Goal: Task Accomplishment & Management: Manage account settings

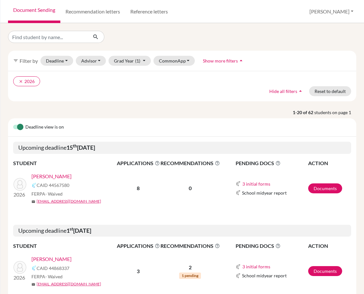
select select "9"
select select "10"
click at [64, 61] on button "Deadline - Select a date range Or double click for a single date selection Toda…" at bounding box center [56, 61] width 33 height 10
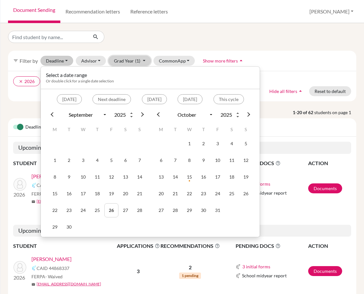
click at [131, 59] on button "Grad Year (1)" at bounding box center [129, 61] width 42 height 10
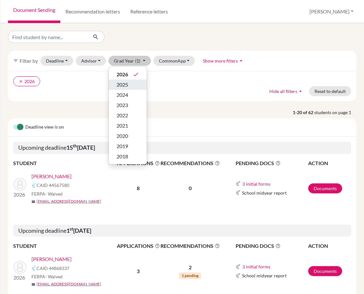
click at [125, 84] on span "2025" at bounding box center [122, 85] width 12 height 8
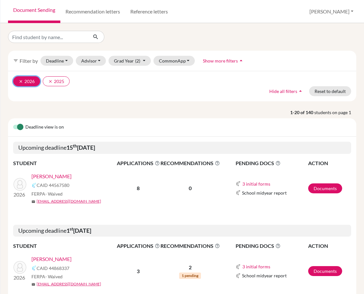
click at [21, 82] on icon "clear" at bounding box center [21, 81] width 4 height 4
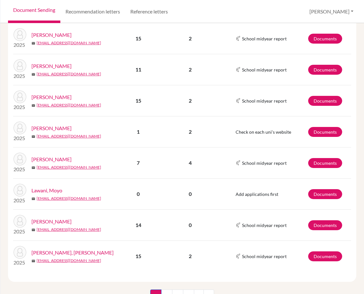
scroll to position [606, 0]
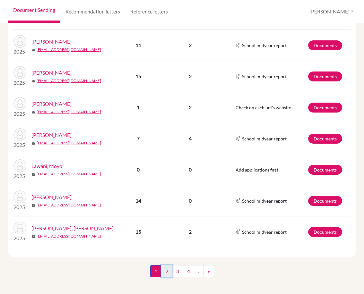
click at [166, 265] on link "2" at bounding box center [166, 271] width 11 height 12
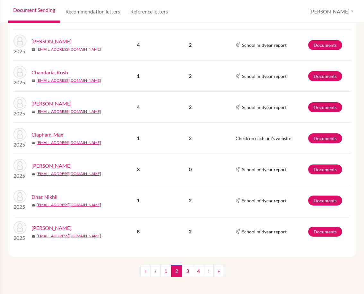
scroll to position [586, 0]
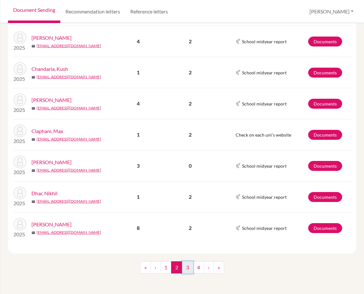
click at [184, 268] on link "3" at bounding box center [187, 267] width 11 height 12
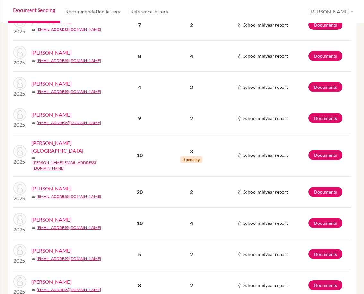
scroll to position [513, 0]
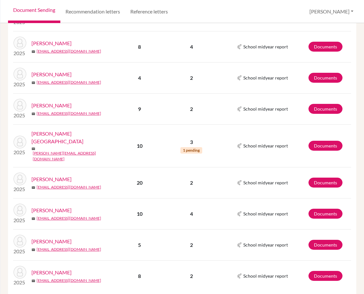
click at [58, 102] on link "[PERSON_NAME]" at bounding box center [51, 106] width 40 height 8
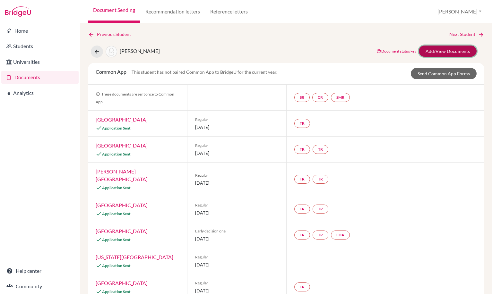
click at [363, 48] on link "Add/View Documents" at bounding box center [448, 51] width 58 height 11
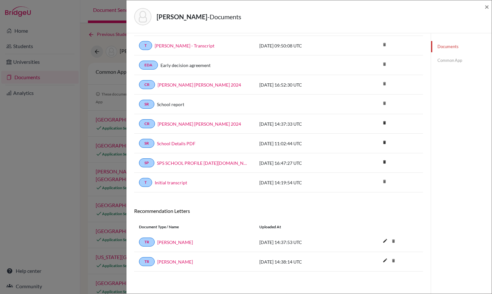
scroll to position [69, 0]
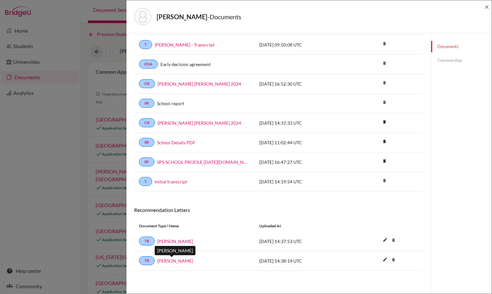
click at [172, 261] on link "[PERSON_NAME]" at bounding box center [175, 261] width 36 height 7
click at [170, 241] on link "[PERSON_NAME]" at bounding box center [175, 241] width 36 height 7
